Goal: Entertainment & Leisure: Consume media (video, audio)

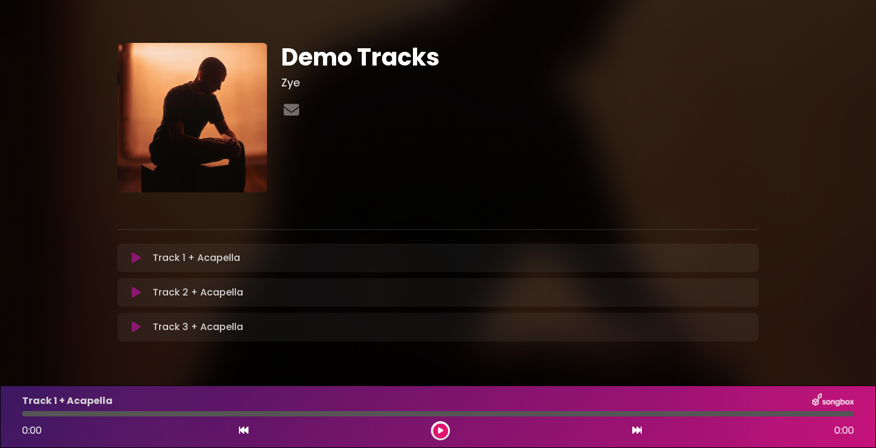
click at [137, 257] on icon at bounding box center [136, 258] width 9 height 12
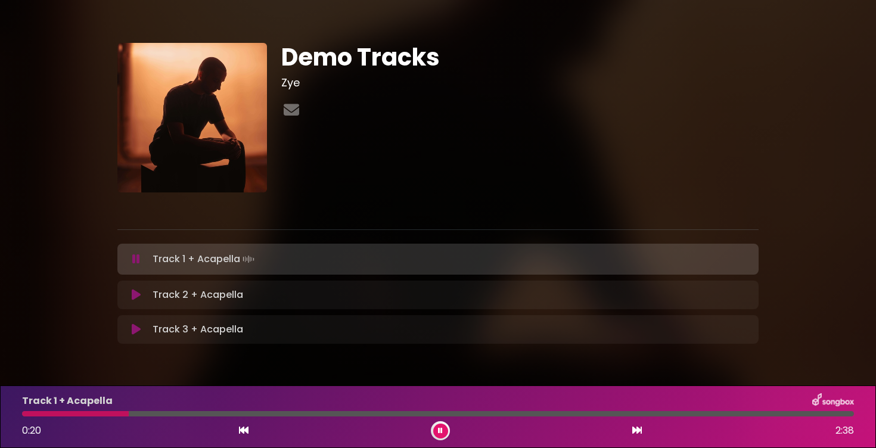
click at [198, 413] on div at bounding box center [438, 413] width 832 height 5
click at [267, 413] on div at bounding box center [438, 413] width 832 height 5
click at [351, 413] on div at bounding box center [438, 413] width 832 height 5
click at [134, 296] on icon at bounding box center [136, 295] width 9 height 12
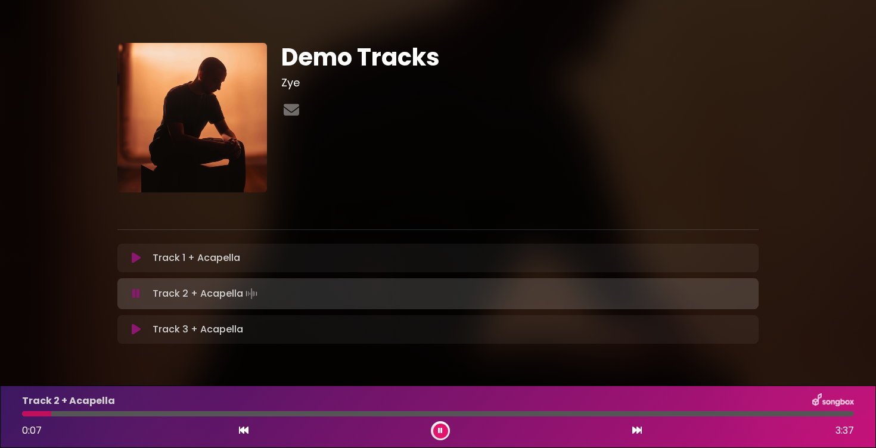
click at [86, 413] on div at bounding box center [438, 413] width 832 height 5
click at [163, 414] on div at bounding box center [438, 413] width 832 height 5
click at [371, 412] on div at bounding box center [438, 413] width 832 height 5
click at [72, 414] on div at bounding box center [47, 413] width 50 height 5
click at [107, 412] on div at bounding box center [438, 413] width 832 height 5
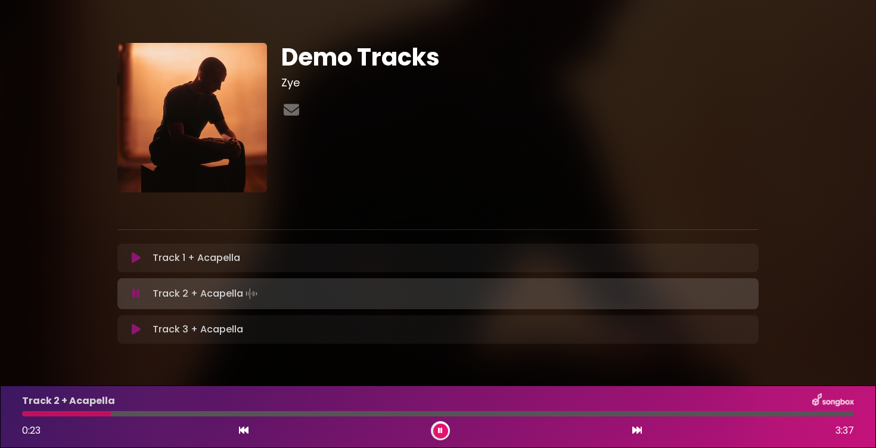
click at [122, 412] on div at bounding box center [438, 413] width 832 height 5
click at [54, 415] on div at bounding box center [81, 413] width 118 height 5
click at [44, 415] on div at bounding box center [438, 413] width 832 height 5
click at [48, 415] on div at bounding box center [438, 413] width 832 height 5
click at [443, 432] on button at bounding box center [440, 431] width 15 height 15
